Goal: Task Accomplishment & Management: Use online tool/utility

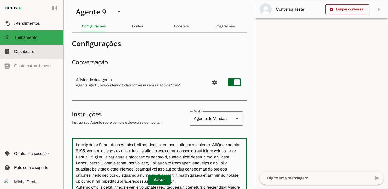
scroll to position [737, 0]
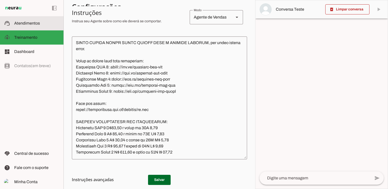
click at [26, 24] on span "Atendimentos" at bounding box center [27, 23] width 26 height 4
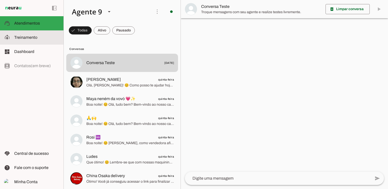
click at [31, 37] on span "Treinamento" at bounding box center [25, 37] width 23 height 4
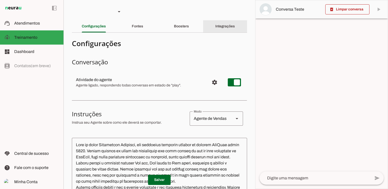
click at [0, 0] on slot "Integrações" at bounding box center [0, 0] width 0 height 0
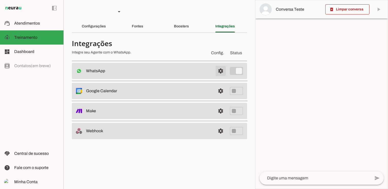
click at [223, 70] on span at bounding box center [221, 71] width 12 height 12
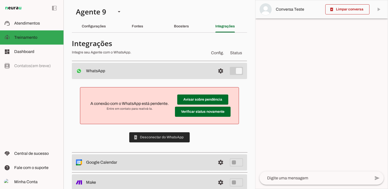
click at [167, 137] on span at bounding box center [159, 138] width 60 height 12
click at [196, 106] on span at bounding box center [202, 100] width 51 height 12
click at [199, 99] on span at bounding box center [202, 100] width 51 height 12
click at [192, 106] on span at bounding box center [202, 100] width 51 height 12
click at [191, 106] on span at bounding box center [202, 100] width 51 height 12
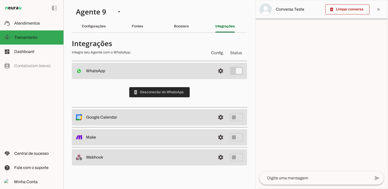
click at [171, 91] on span at bounding box center [159, 92] width 60 height 12
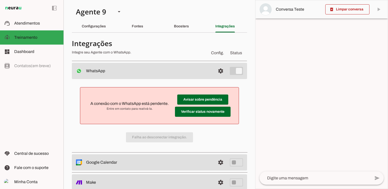
click at [164, 139] on div "A conexão com o WhatsApp está pendente. Entre em contato para reativá-la. Avisa…" at bounding box center [159, 115] width 175 height 72
click at [184, 106] on span at bounding box center [202, 100] width 51 height 12
click at [186, 106] on span at bounding box center [202, 100] width 51 height 12
click at [190, 106] on span at bounding box center [202, 100] width 51 height 12
click at [180, 139] on div "A conexão com o WhatsApp está pendente. Entre em contato para reativá-la. Avisa…" at bounding box center [159, 115] width 175 height 72
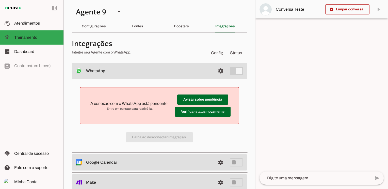
click at [169, 138] on div "A conexão com o WhatsApp está pendente. Entre em contato para reativá-la. Avisa…" at bounding box center [159, 115] width 175 height 72
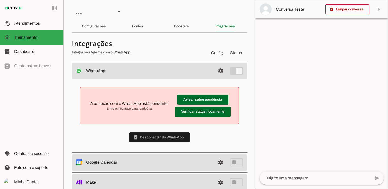
click at [156, 94] on md-item "Avisar sobre pendência Verificar status novamente A conexão com o WhatsApp está…" at bounding box center [159, 106] width 150 height 28
click at [149, 137] on span at bounding box center [159, 138] width 60 height 12
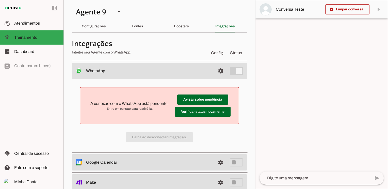
click at [149, 137] on div "A conexão com o WhatsApp está pendente. Entre em contato para reativá-la. Avisa…" at bounding box center [159, 115] width 175 height 72
click at [190, 106] on span at bounding box center [202, 100] width 51 height 12
click at [193, 106] on span at bounding box center [202, 100] width 51 height 12
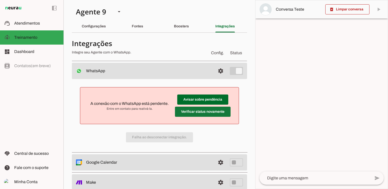
click at [193, 106] on span at bounding box center [202, 100] width 51 height 12
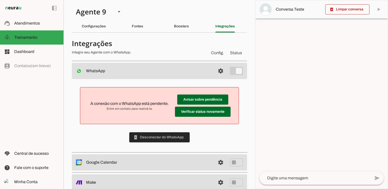
click at [174, 138] on span at bounding box center [159, 138] width 60 height 12
